Goal: Transaction & Acquisition: Purchase product/service

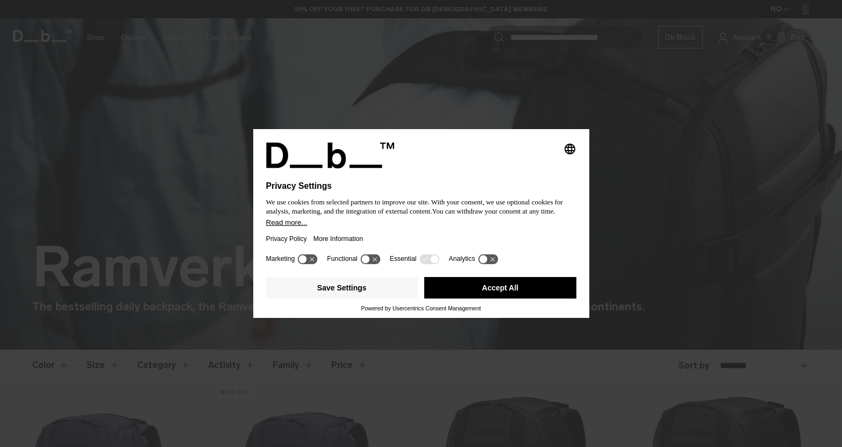
click at [548, 283] on button "Accept All" at bounding box center [500, 288] width 152 height 22
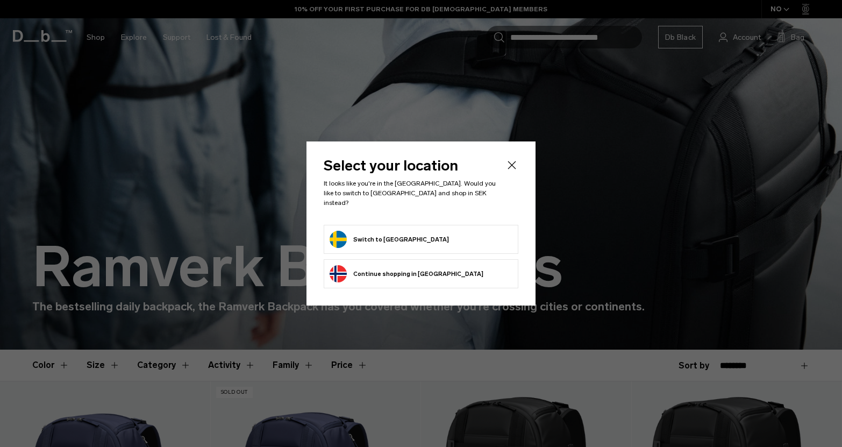
click at [409, 235] on form "Switch to Sweden" at bounding box center [421, 239] width 183 height 17
click at [347, 241] on button "Switch to Sweden" at bounding box center [389, 239] width 119 height 17
click at [384, 236] on button "Switch to Sweden" at bounding box center [389, 239] width 119 height 17
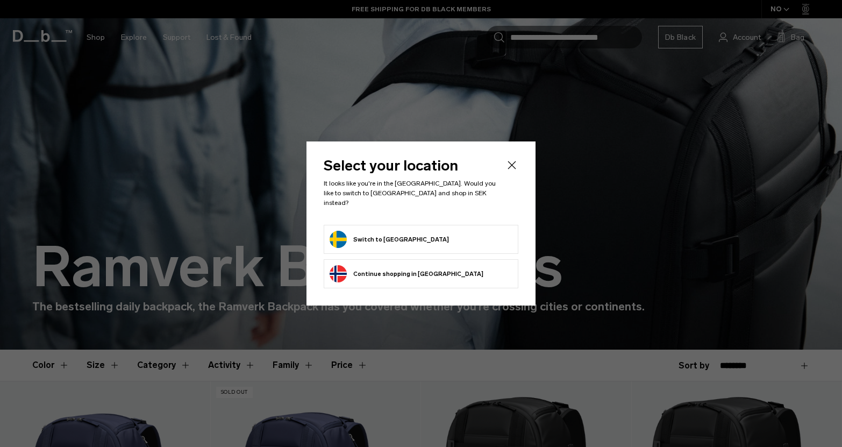
click at [343, 247] on li "Switch to Sweden" at bounding box center [421, 239] width 195 height 29
click at [339, 239] on button "Switch to Sweden" at bounding box center [389, 239] width 119 height 17
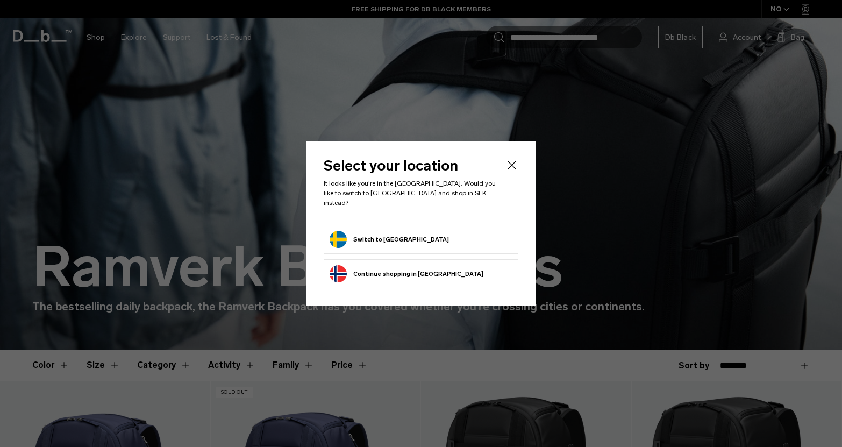
click at [339, 239] on button "Switch to Sweden" at bounding box center [389, 239] width 119 height 17
click at [494, 207] on header "Select your location It looks like you're in the Sweden. Would you like to swit…" at bounding box center [421, 192] width 195 height 66
click at [463, 241] on form "Switch to Sweden" at bounding box center [421, 239] width 183 height 17
click at [412, 231] on form "Switch to Sweden" at bounding box center [421, 239] width 183 height 17
click at [363, 238] on button "Switch to Sweden" at bounding box center [389, 239] width 119 height 17
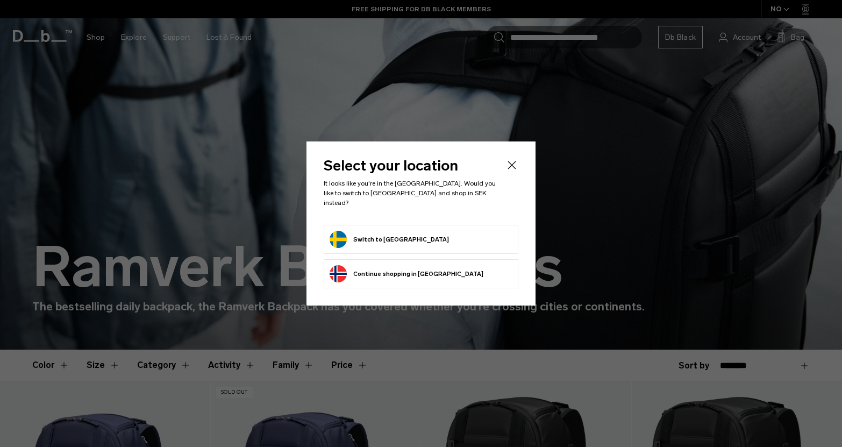
click at [363, 238] on button "Switch to Sweden" at bounding box center [389, 239] width 119 height 17
click at [518, 163] on div "Select your location It looks like you're in the Sweden. Would you like to swit…" at bounding box center [421, 223] width 229 height 164
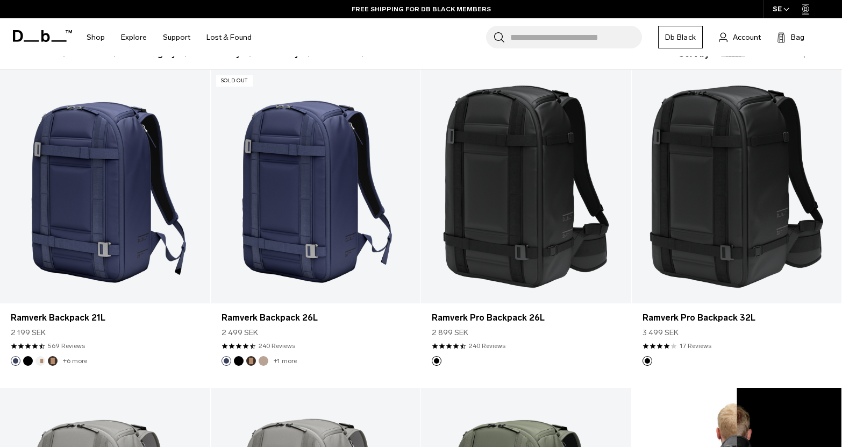
scroll to position [297, 0]
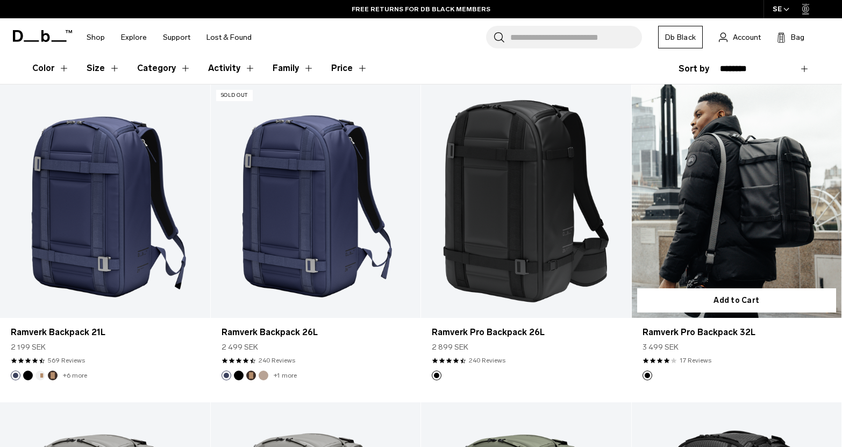
click at [735, 244] on link "Ramverk Pro Backpack 32L" at bounding box center [737, 200] width 210 height 233
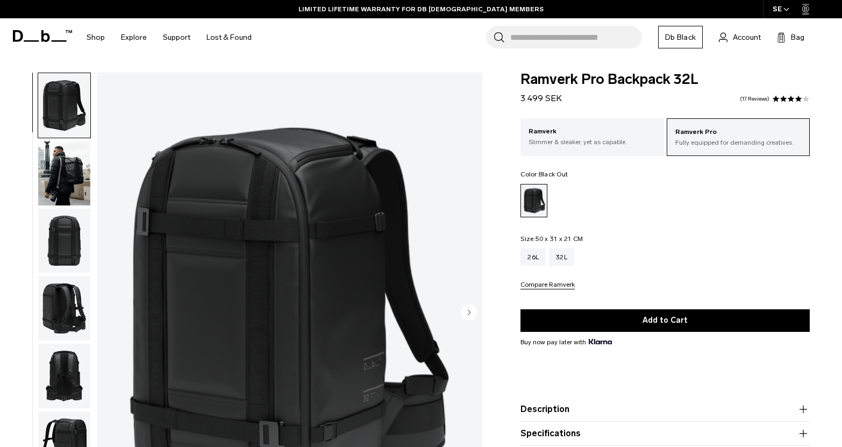
click at [67, 356] on img "button" at bounding box center [64, 376] width 52 height 65
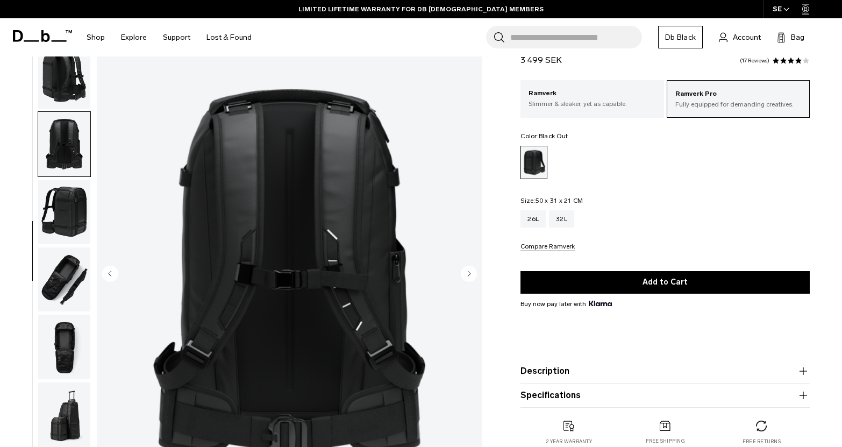
scroll to position [36, 0]
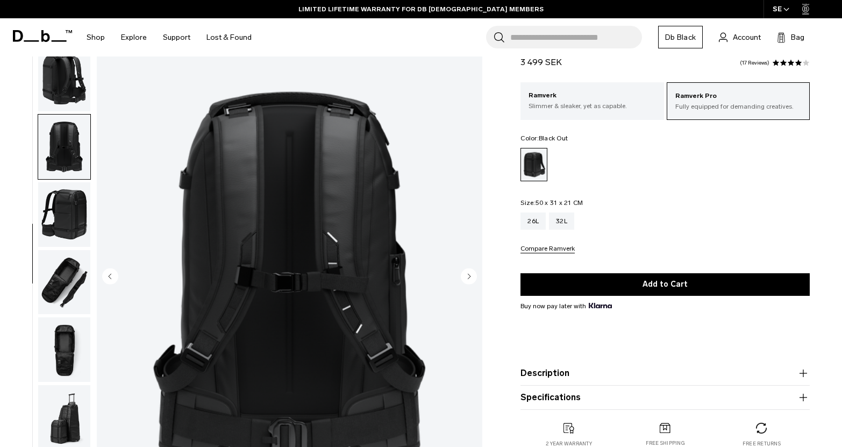
click at [63, 341] on img "button" at bounding box center [64, 349] width 52 height 65
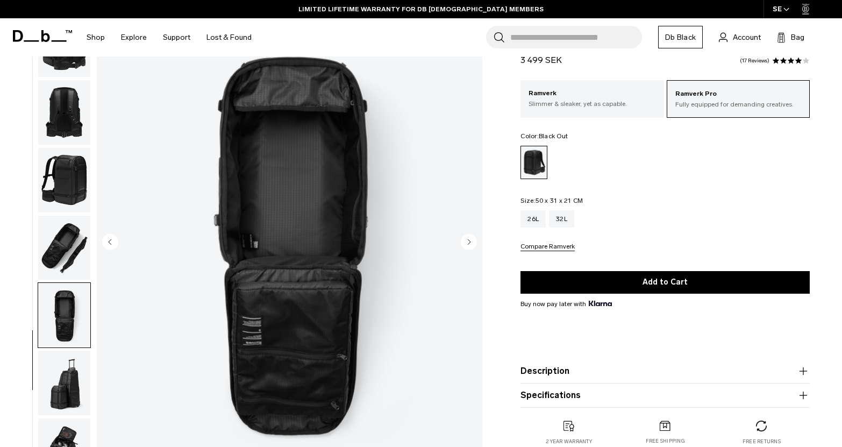
scroll to position [74, 0]
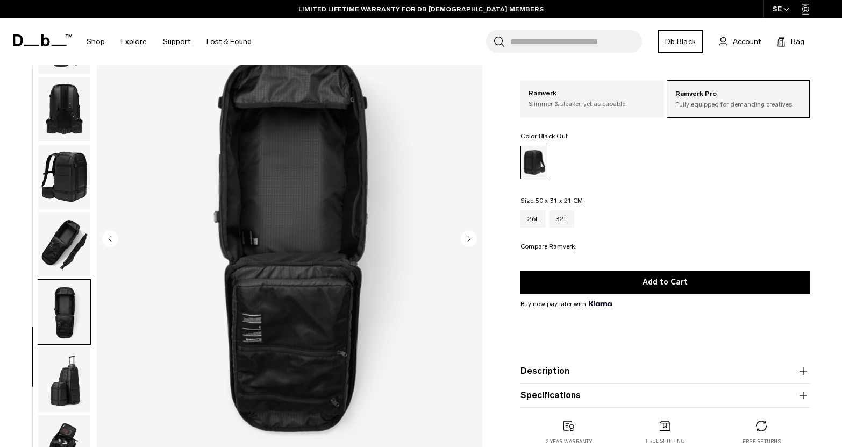
click at [64, 395] on img "button" at bounding box center [64, 379] width 52 height 65
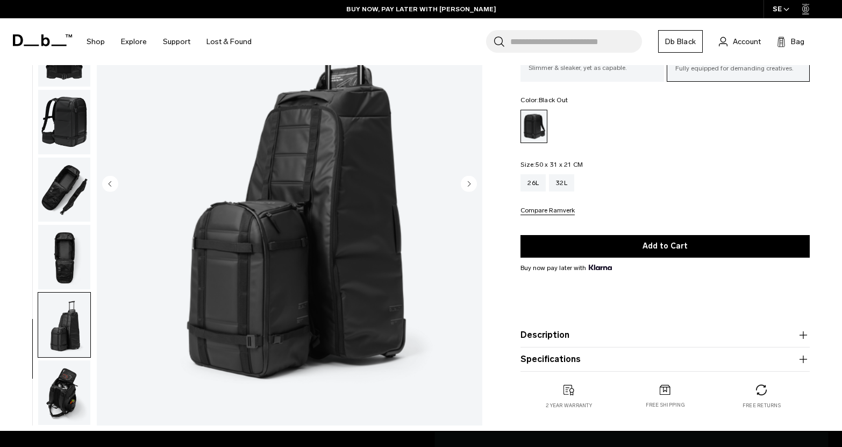
scroll to position [136, 0]
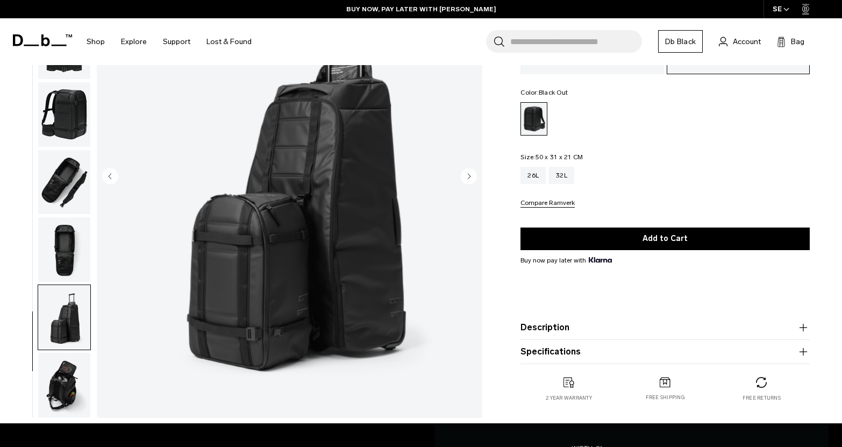
click at [64, 389] on img "button" at bounding box center [64, 385] width 52 height 65
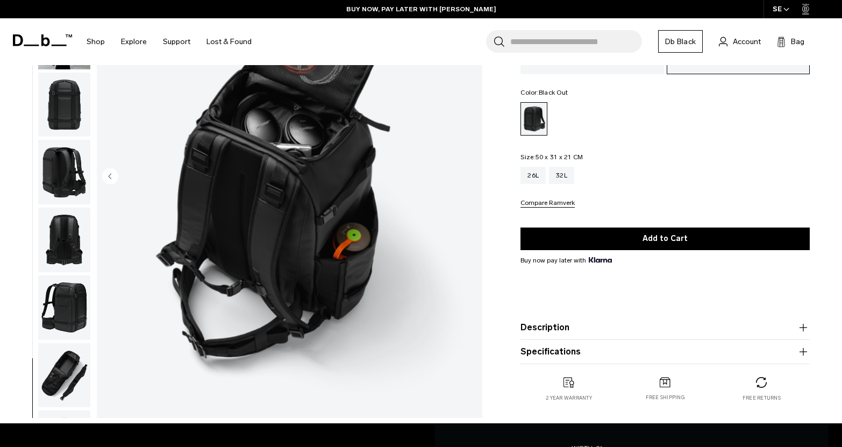
scroll to position [124, 0]
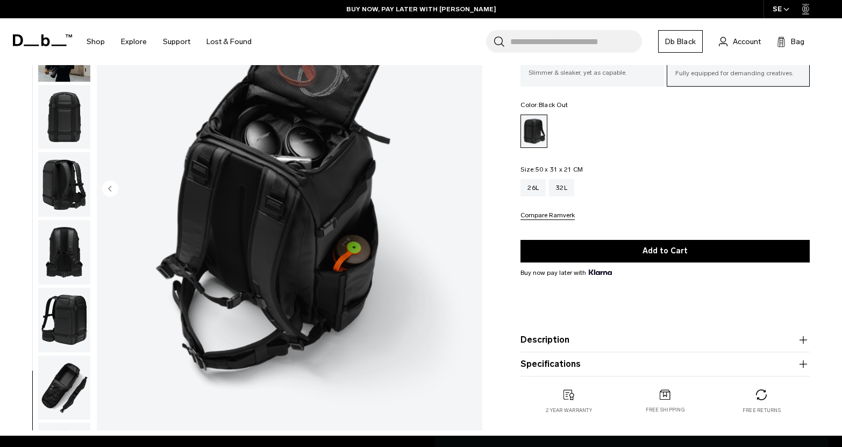
click at [54, 157] on img "button" at bounding box center [64, 184] width 52 height 65
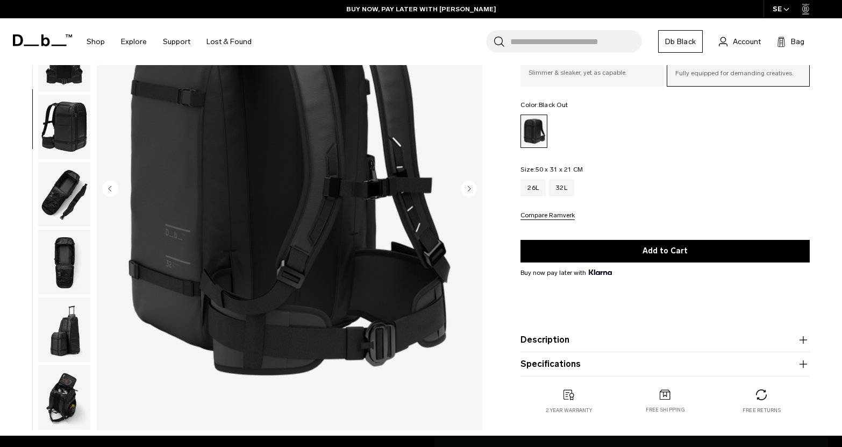
scroll to position [0, 0]
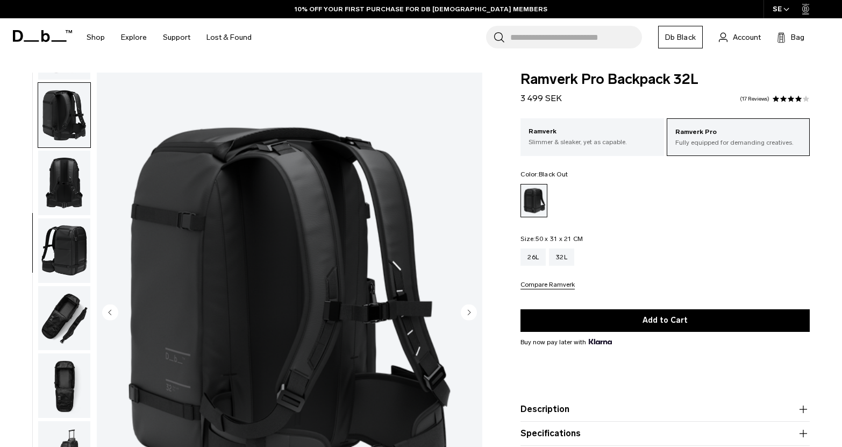
click at [69, 111] on img "button" at bounding box center [64, 115] width 52 height 65
click at [75, 201] on img "button" at bounding box center [64, 183] width 52 height 65
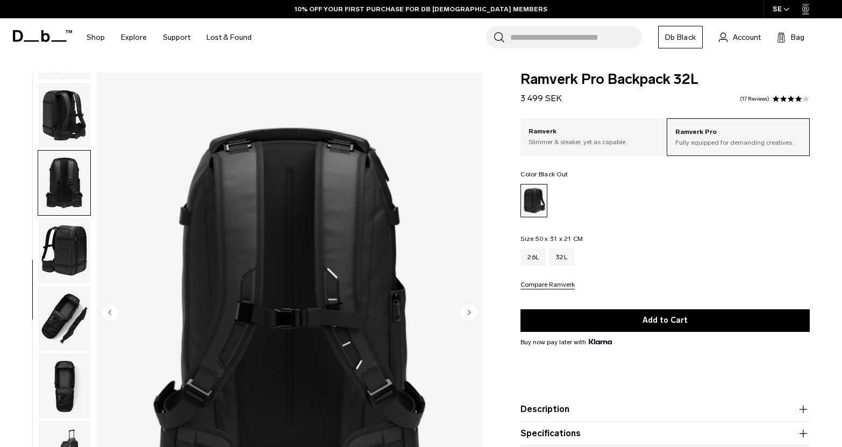
click at [76, 254] on img "button" at bounding box center [64, 250] width 52 height 65
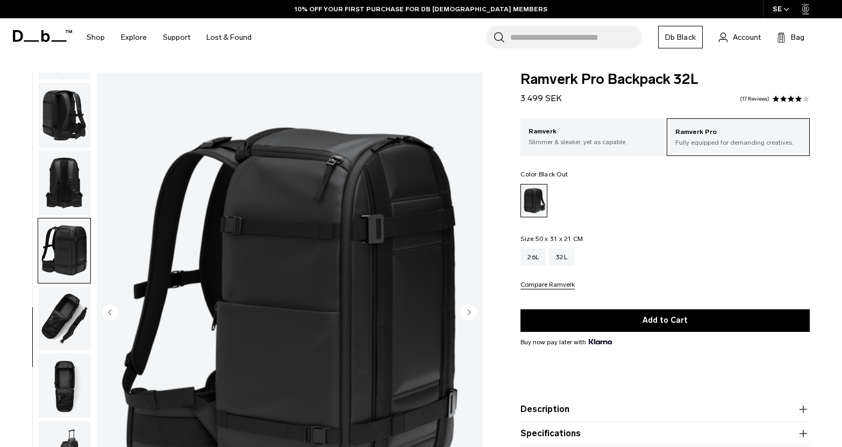
click at [64, 317] on img "button" at bounding box center [64, 318] width 52 height 65
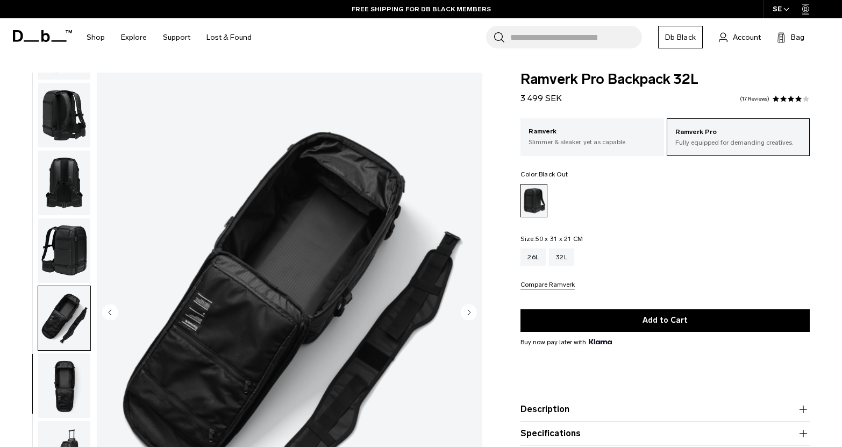
click at [67, 314] on img "button" at bounding box center [64, 318] width 52 height 65
click at [65, 384] on img "button" at bounding box center [64, 385] width 52 height 65
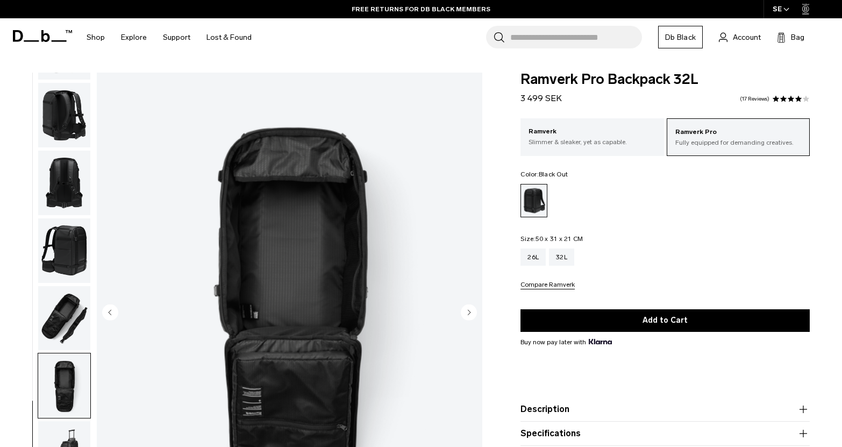
click at [53, 111] on img "button" at bounding box center [64, 115] width 52 height 65
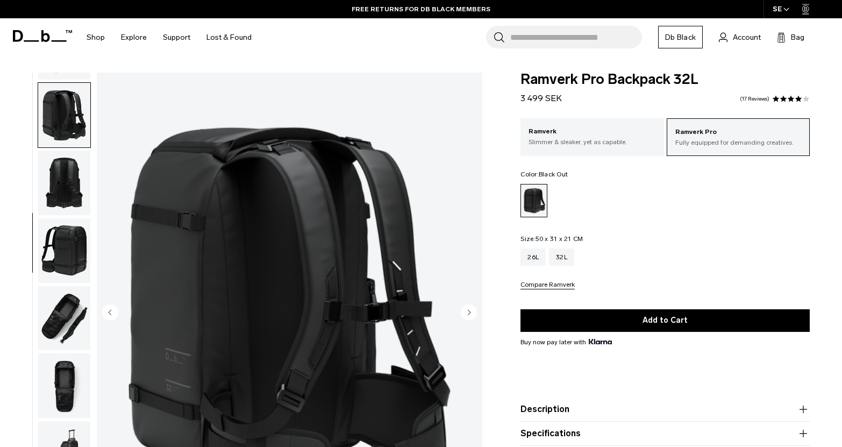
click at [88, 187] on img "button" at bounding box center [64, 183] width 52 height 65
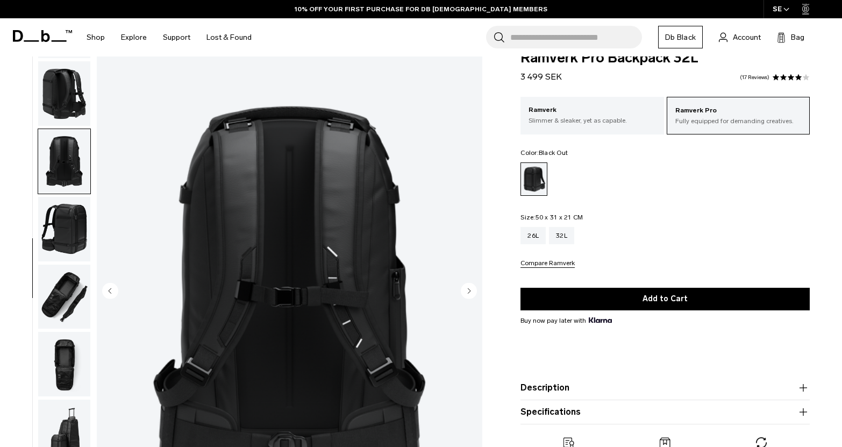
scroll to position [34, 0]
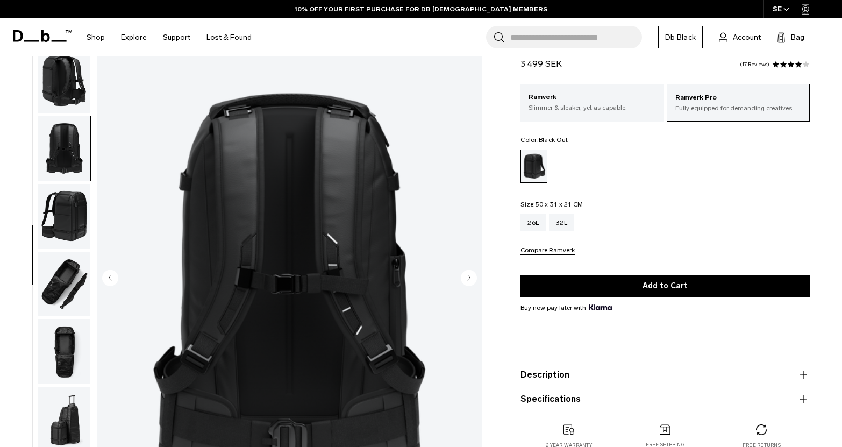
click at [111, 275] on circle "Previous slide" at bounding box center [110, 277] width 16 height 16
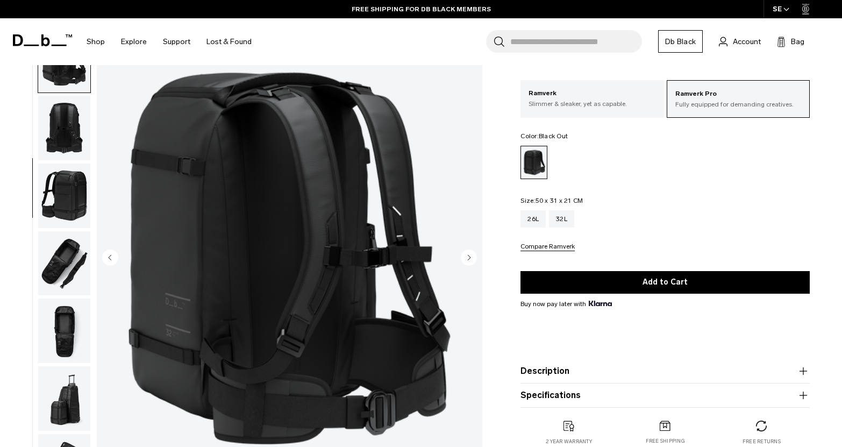
scroll to position [0, 0]
